Goal: Check status: Check status

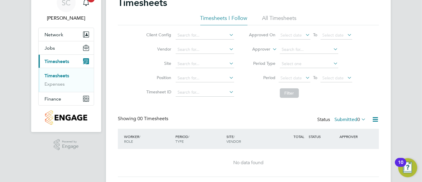
scroll to position [45, 0]
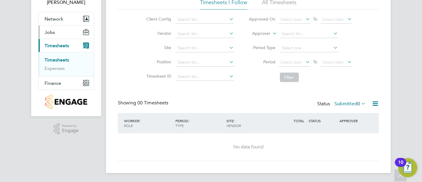
click at [75, 33] on button "Jobs" at bounding box center [66, 32] width 55 height 13
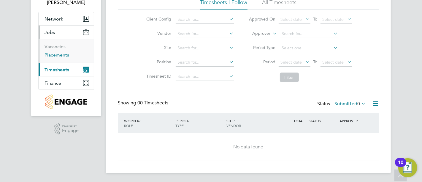
click at [59, 55] on link "Placements" at bounding box center [57, 55] width 25 height 6
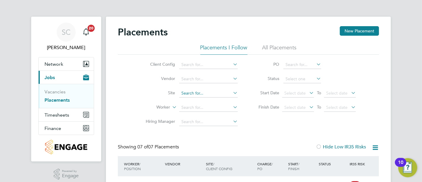
click at [190, 91] on input at bounding box center [208, 93] width 59 height 8
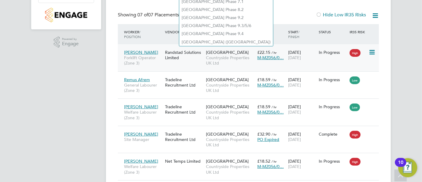
click at [176, 60] on div "Randstad Solutions Limited" at bounding box center [184, 55] width 41 height 17
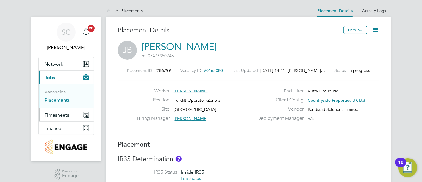
click at [49, 116] on span "Timesheets" at bounding box center [57, 115] width 25 height 6
click at [49, 112] on span "Timesheets" at bounding box center [57, 115] width 25 height 6
click at [65, 105] on link "Timesheets" at bounding box center [57, 105] width 25 height 6
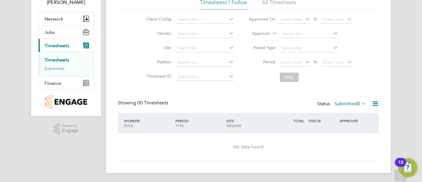
click at [354, 104] on label "Submitted 0" at bounding box center [350, 104] width 31 height 6
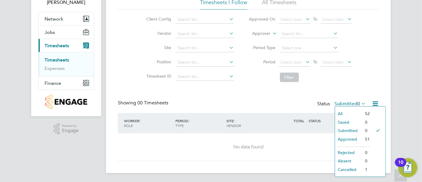
click at [359, 139] on li "Approved" at bounding box center [348, 139] width 27 height 8
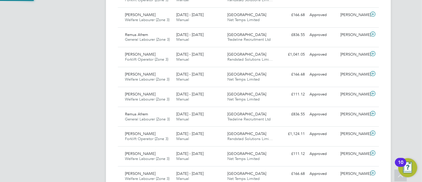
scroll to position [3, 3]
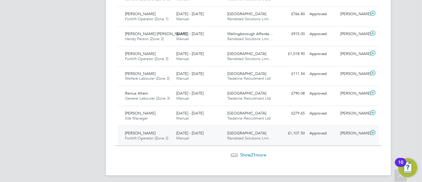
click at [287, 129] on div "£1,107.50 Approved" at bounding box center [292, 133] width 31 height 10
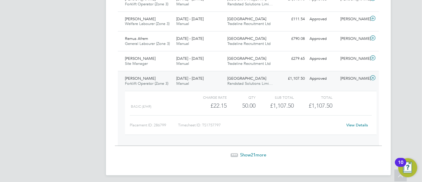
click at [255, 152] on span "21" at bounding box center [253, 155] width 5 height 6
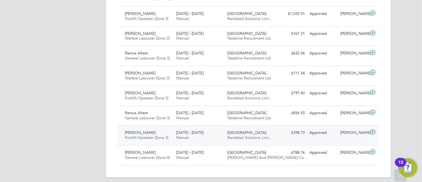
click at [236, 135] on span "Randstad Solutions Limi…" at bounding box center [250, 137] width 45 height 5
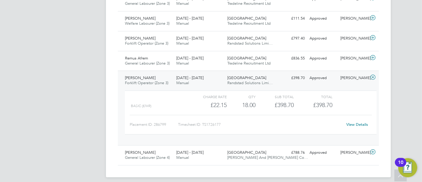
click at [357, 122] on div "View Details" at bounding box center [357, 125] width 29 height 10
click at [350, 122] on link "View Details" at bounding box center [358, 124] width 22 height 5
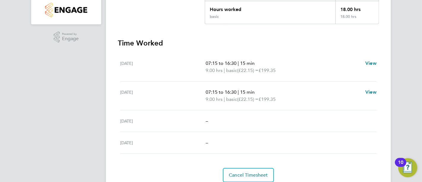
scroll to position [127, 0]
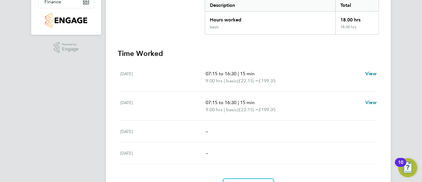
drag, startPoint x: 165, startPoint y: 75, endPoint x: 128, endPoint y: 75, distance: 36.5
click at [128, 75] on div "[DATE]" at bounding box center [163, 77] width 86 height 14
click at [151, 89] on div "[DATE] 07:15 to 16:30 | 15 min 9.00 hrs | basic (£22.15) = £199.35 View" at bounding box center [248, 77] width 257 height 29
